Goal: Understand process/instructions: Learn how to perform a task or action

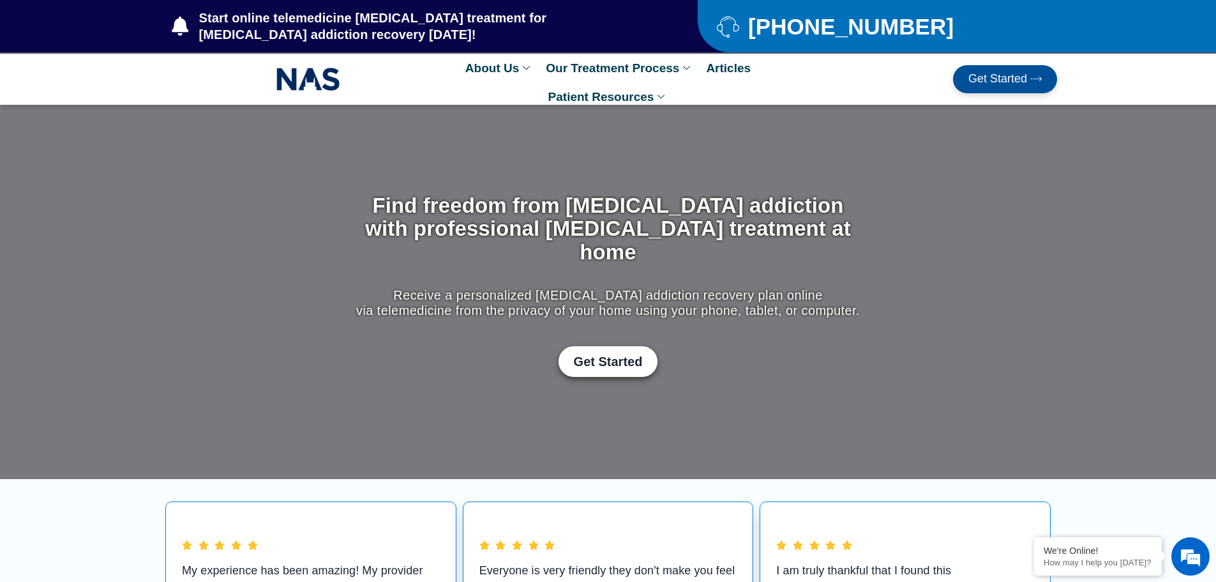
click at [992, 75] on span "Get Started" at bounding box center [998, 79] width 59 height 13
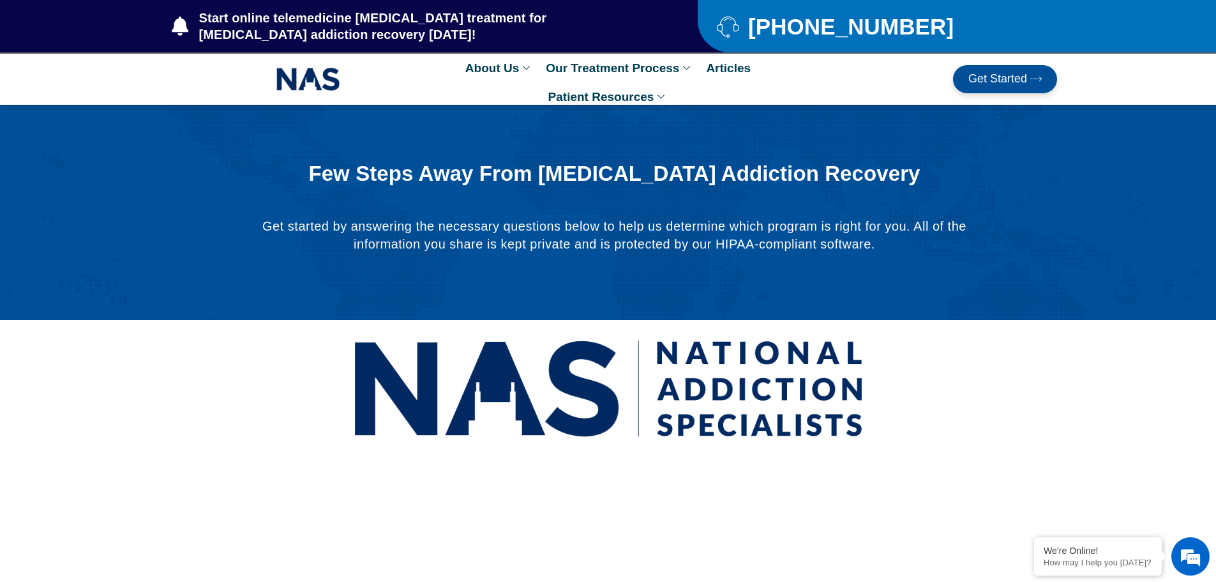
click at [1006, 89] on link "Get Started" at bounding box center [1005, 79] width 104 height 28
